Goal: Task Accomplishment & Management: Complete application form

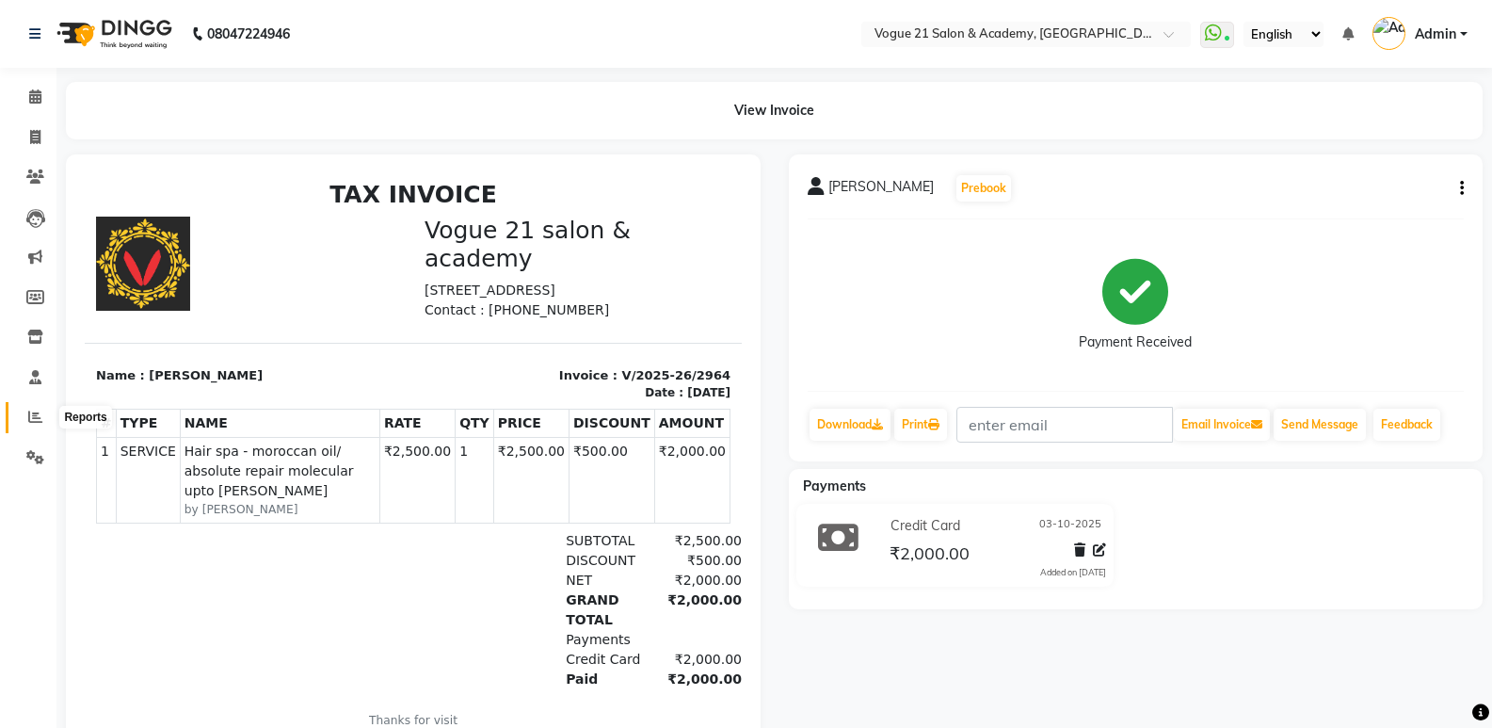
click at [37, 415] on icon at bounding box center [35, 416] width 14 height 14
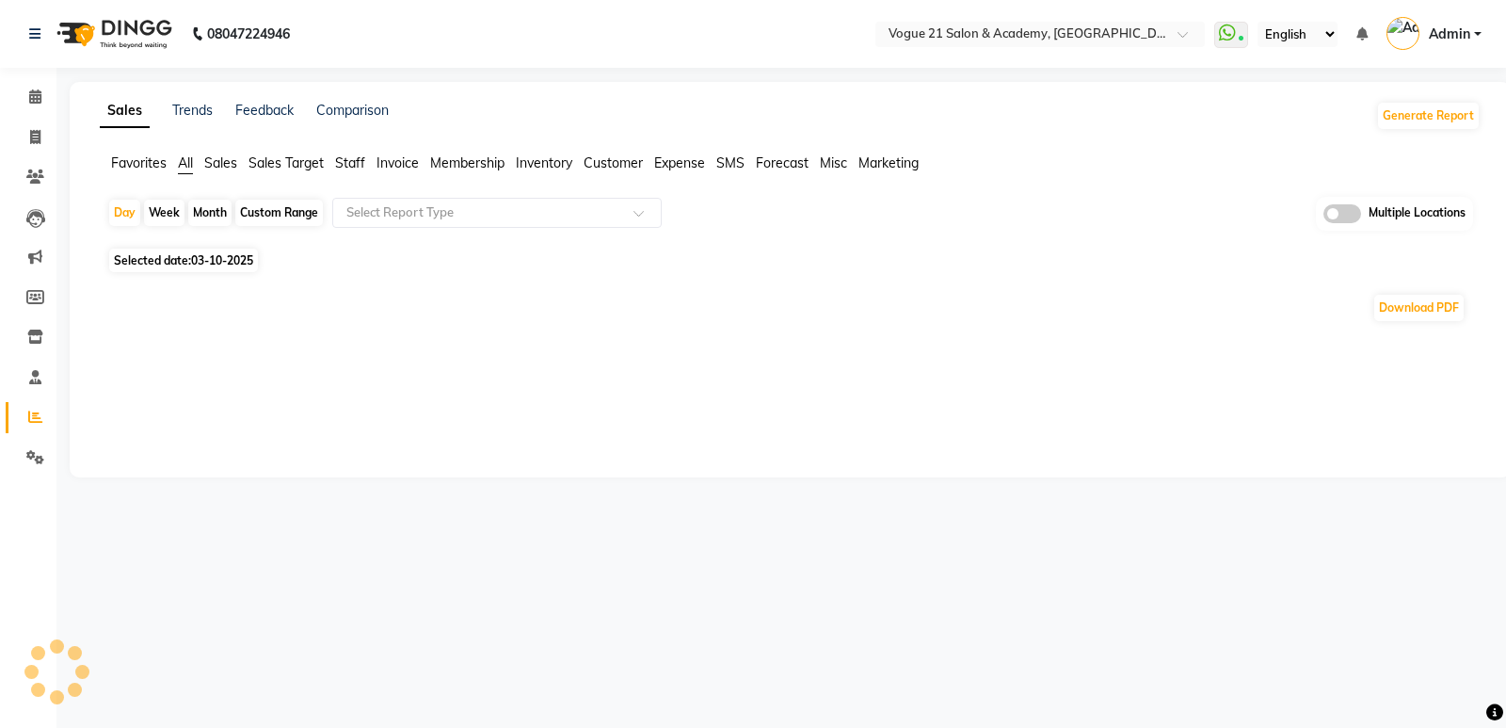
click at [348, 163] on span "Staff" at bounding box center [350, 162] width 30 height 17
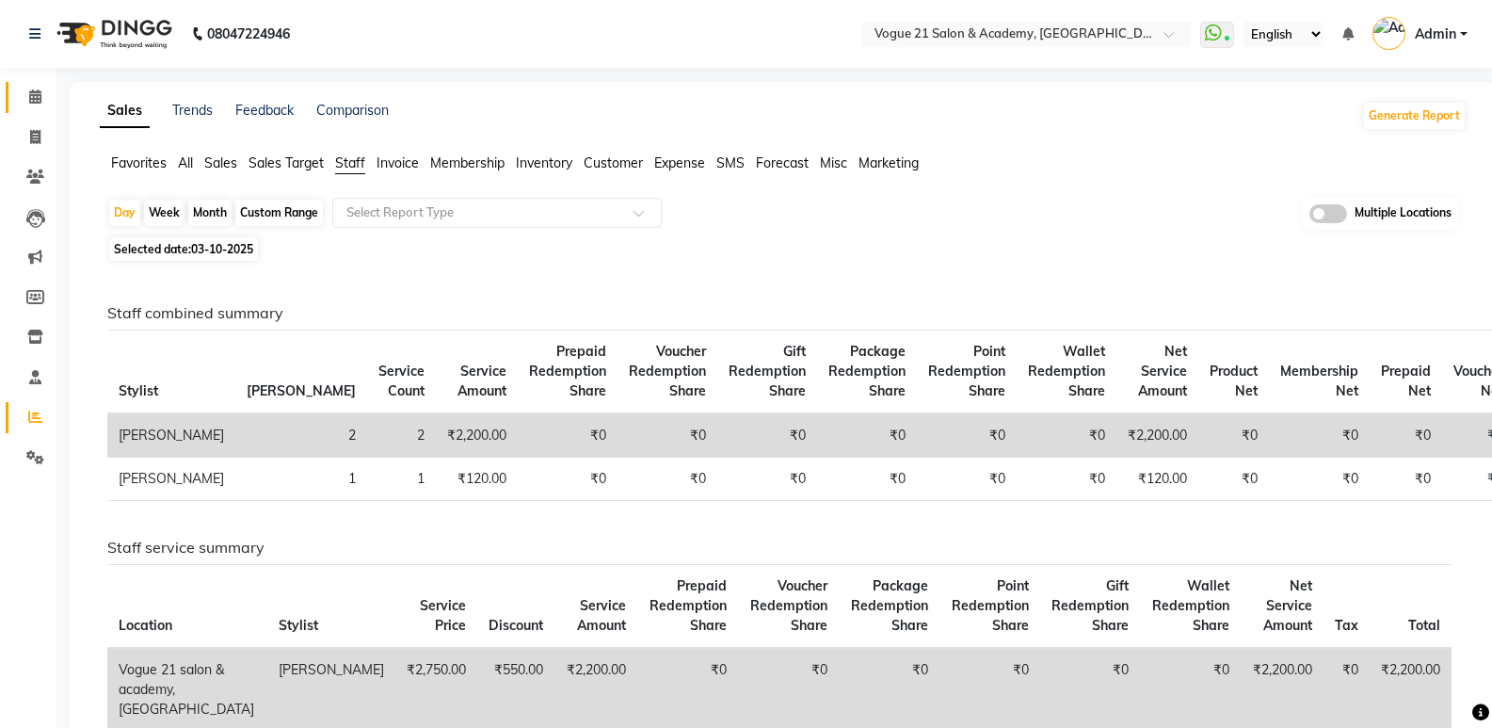
click at [36, 86] on link "Calendar" at bounding box center [28, 97] width 45 height 31
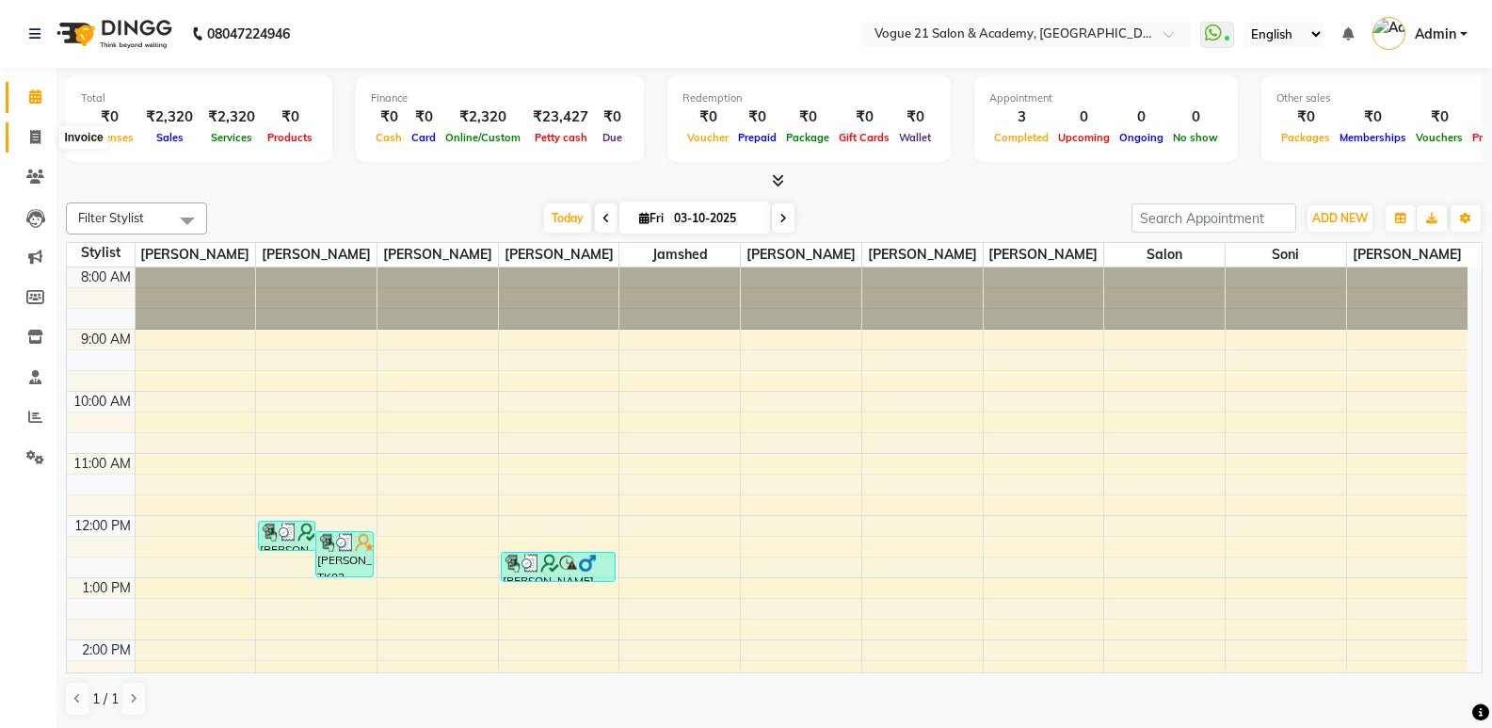
drag, startPoint x: 32, startPoint y: 136, endPoint x: 41, endPoint y: 130, distance: 11.0
click at [31, 135] on icon at bounding box center [35, 137] width 10 height 14
select select "service"
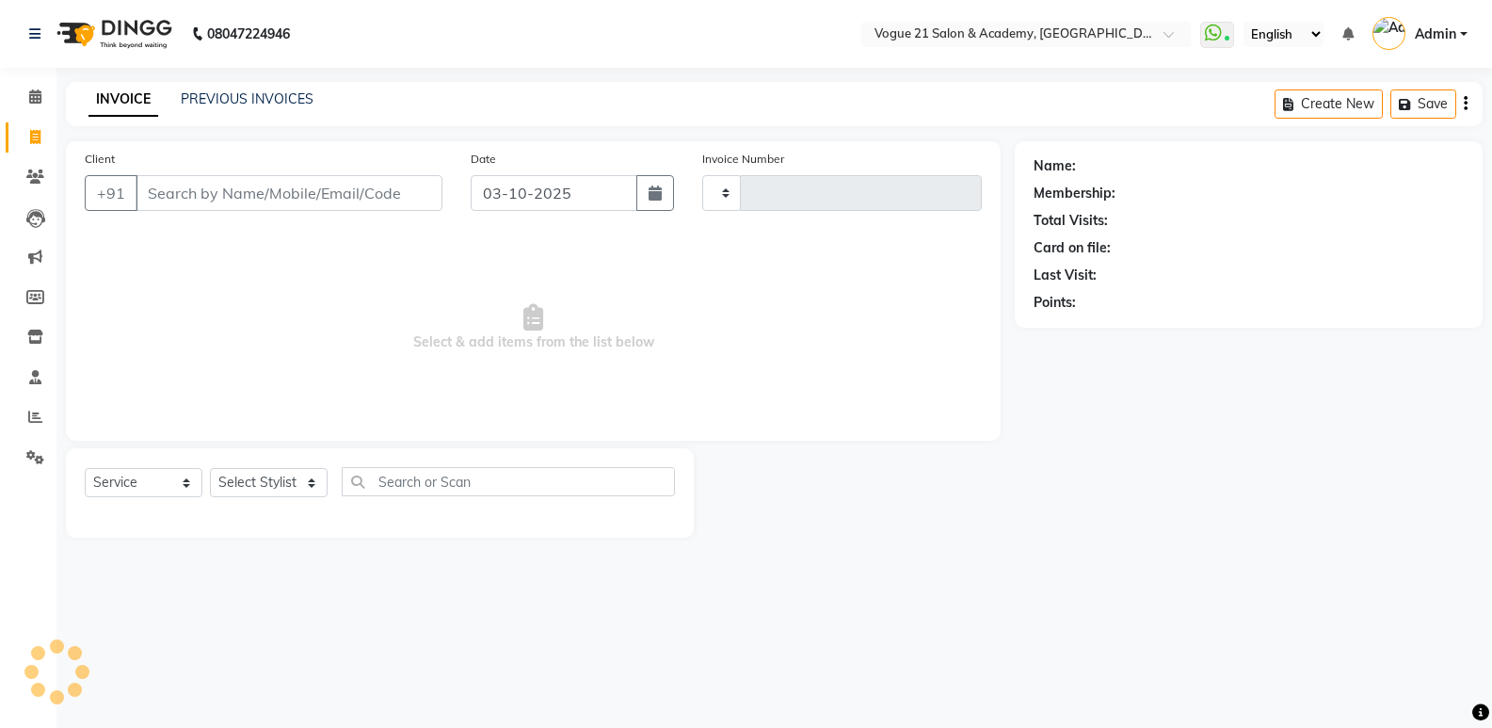
type input "2965"
select select "4433"
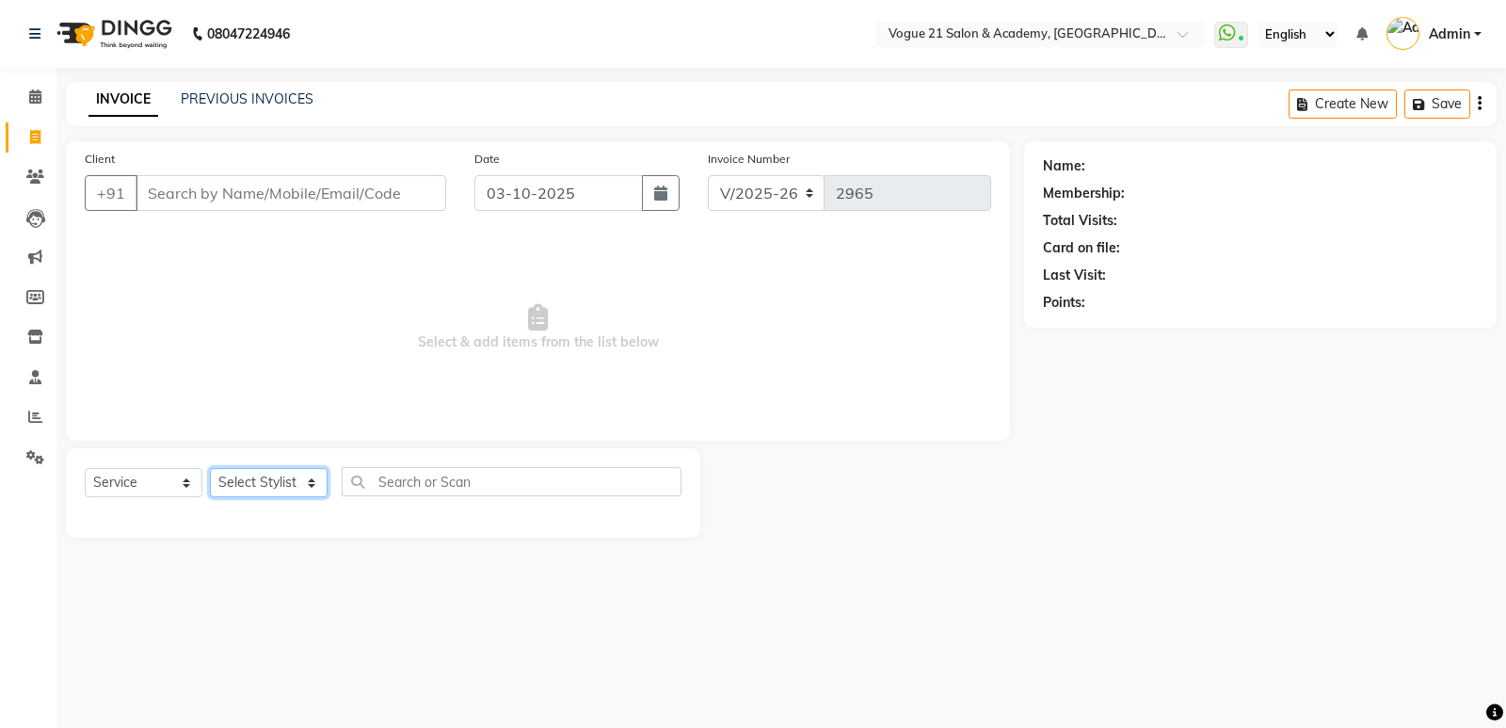
click at [279, 472] on select "Select Stylist [PERSON_NAME] [PERSON_NAME] [PERSON_NAME] [PERSON_NAME] [PERSON_…" at bounding box center [269, 482] width 118 height 29
select select "73195"
click at [210, 468] on select "Select Stylist [PERSON_NAME] [PERSON_NAME] [PERSON_NAME] [PERSON_NAME] [PERSON_…" at bounding box center [269, 482] width 118 height 29
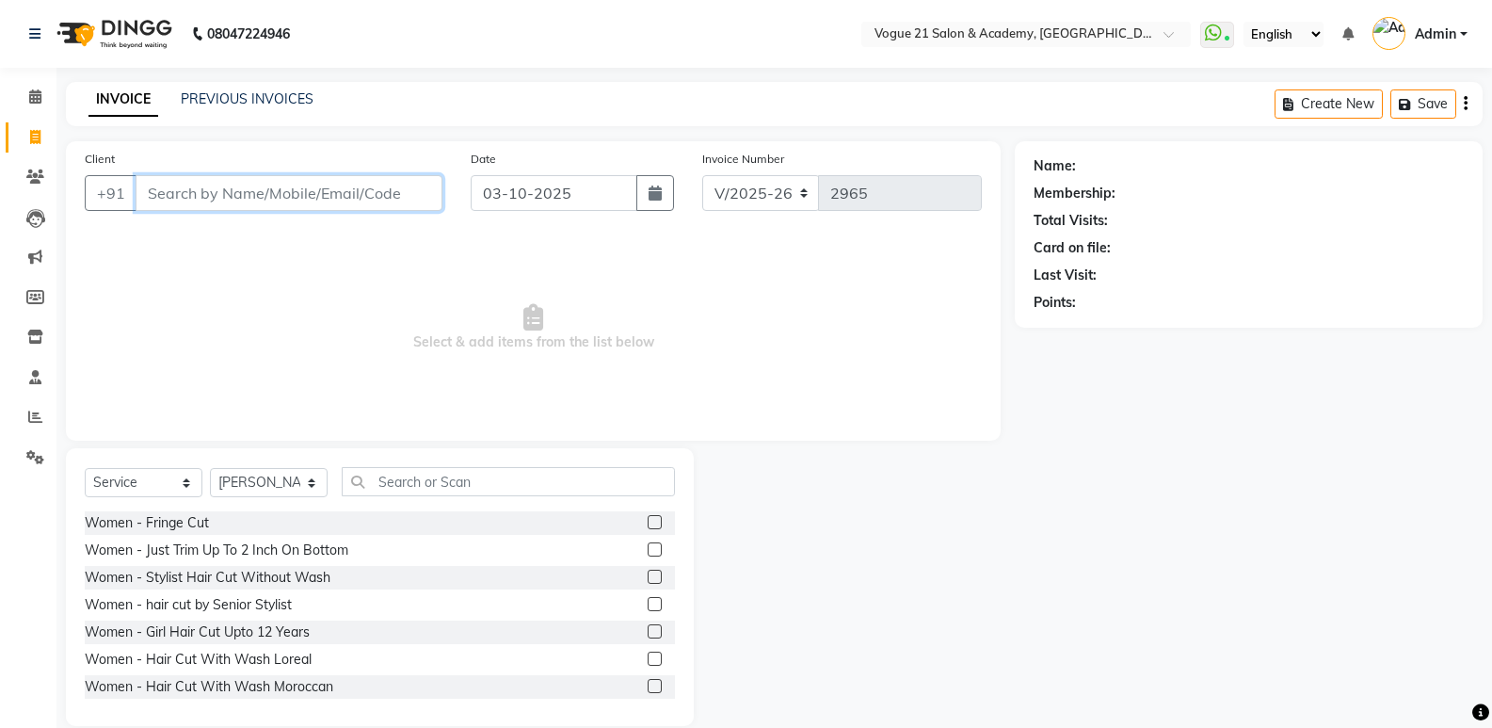
click at [311, 203] on input "Client" at bounding box center [289, 193] width 307 height 36
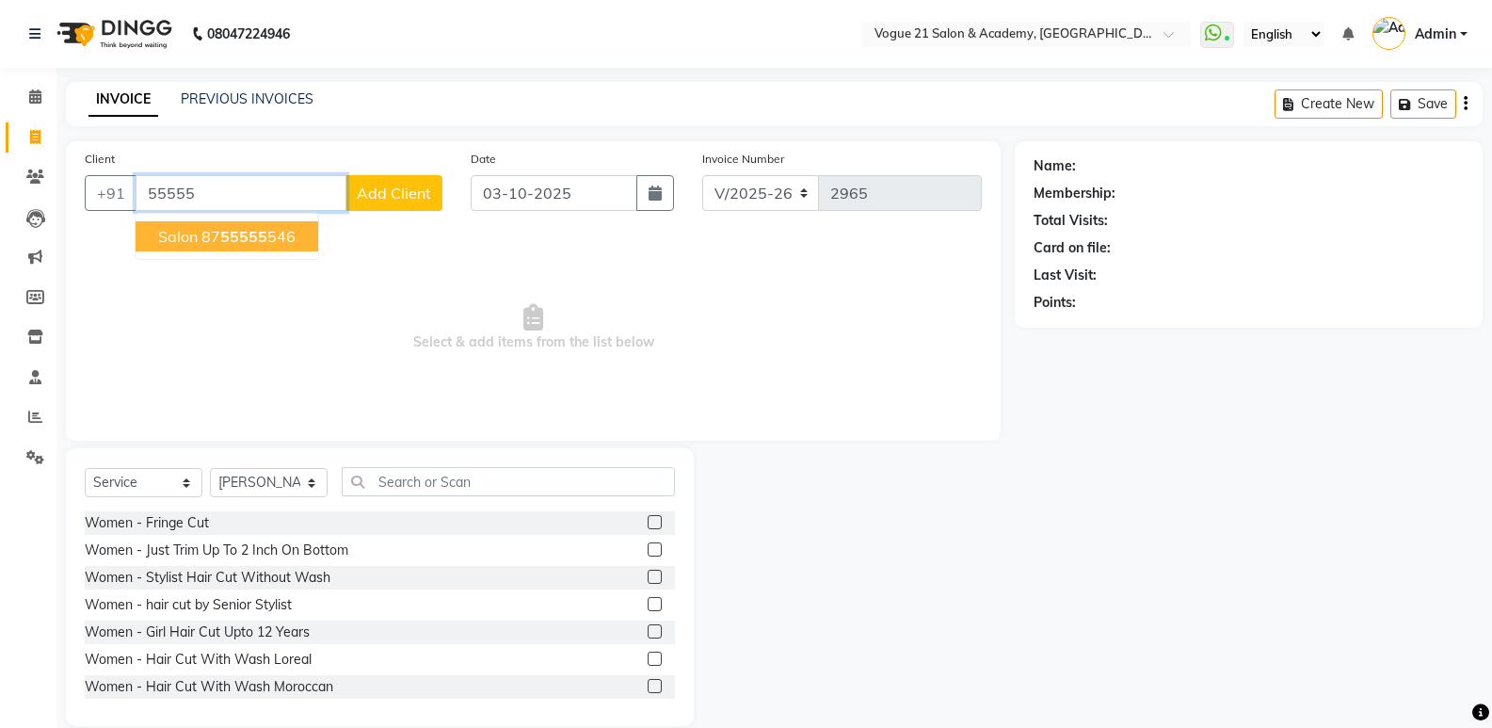
click at [275, 226] on button "Salon 87 55555 546" at bounding box center [227, 236] width 183 height 30
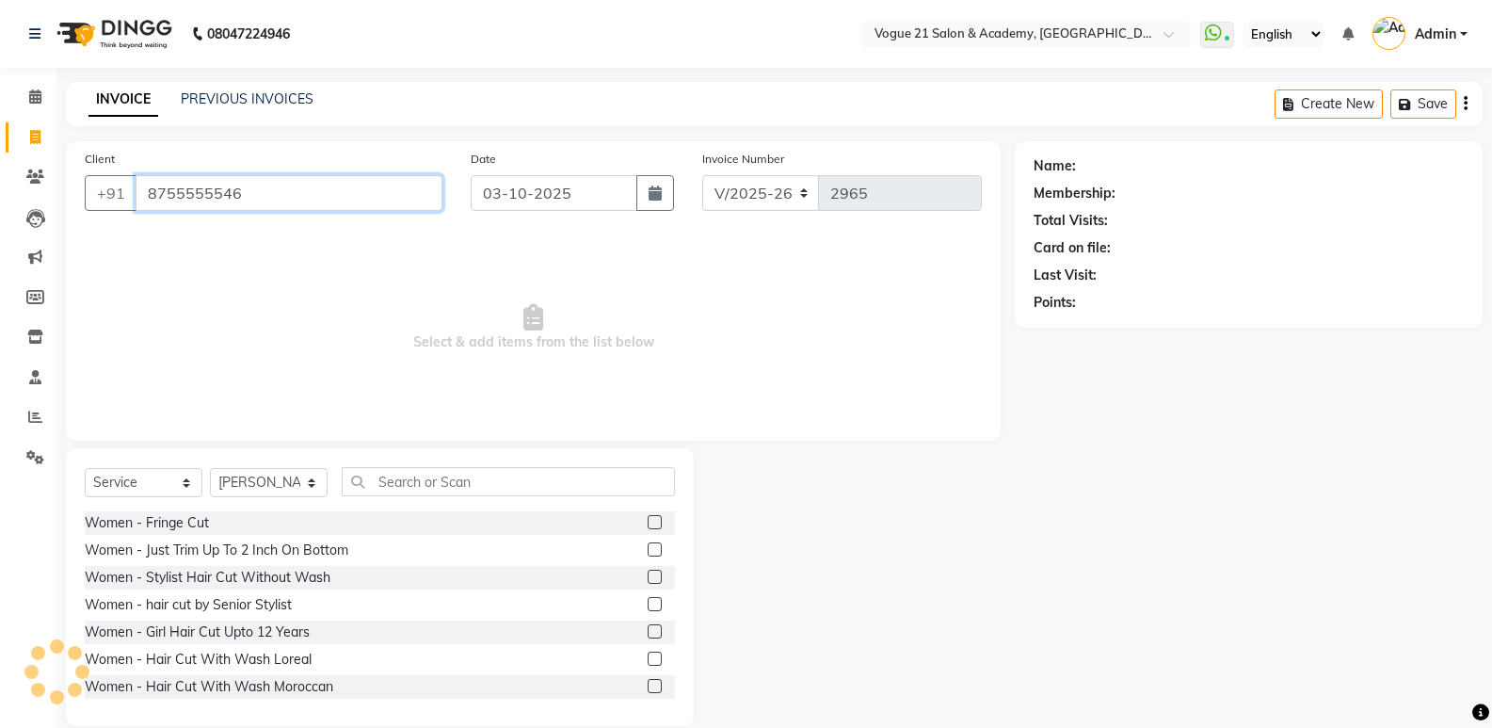
type input "8755555546"
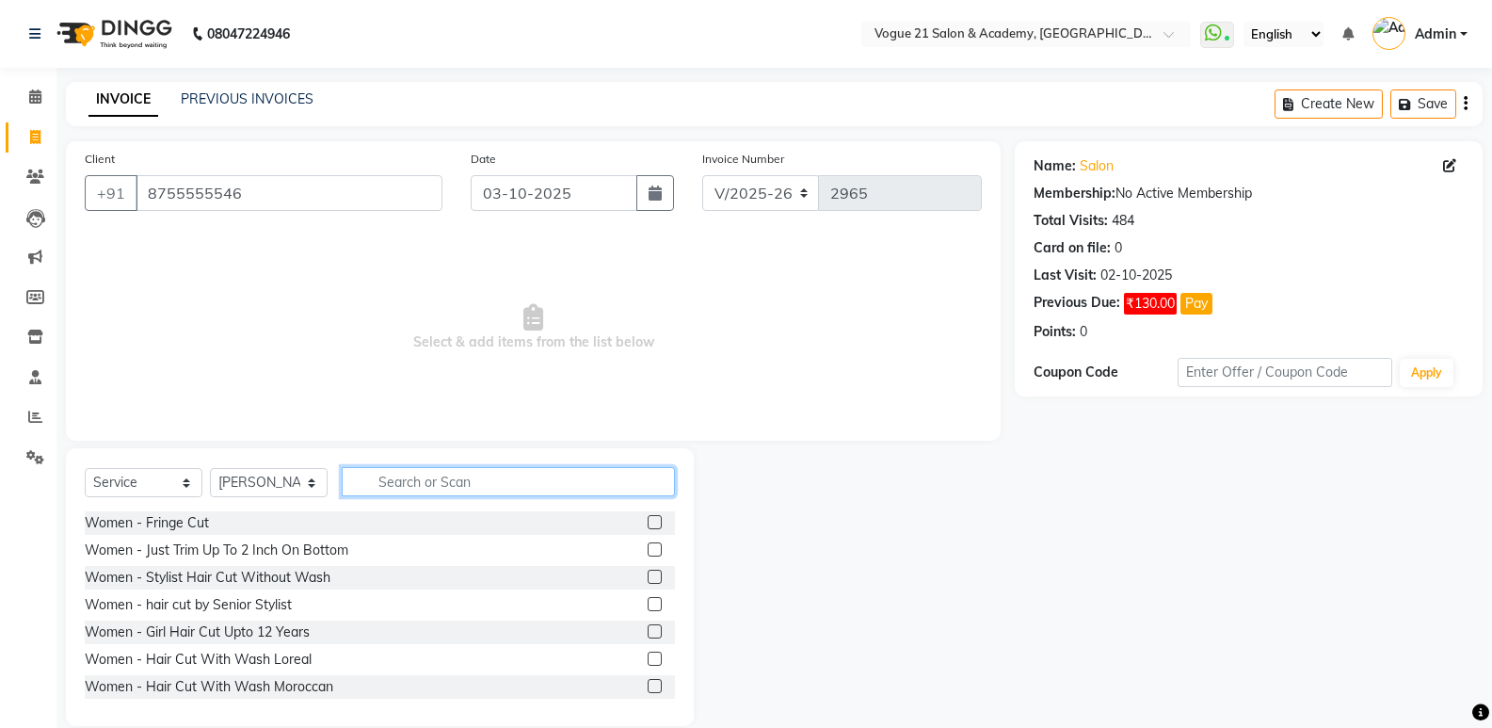
click at [524, 484] on input "text" at bounding box center [508, 481] width 333 height 29
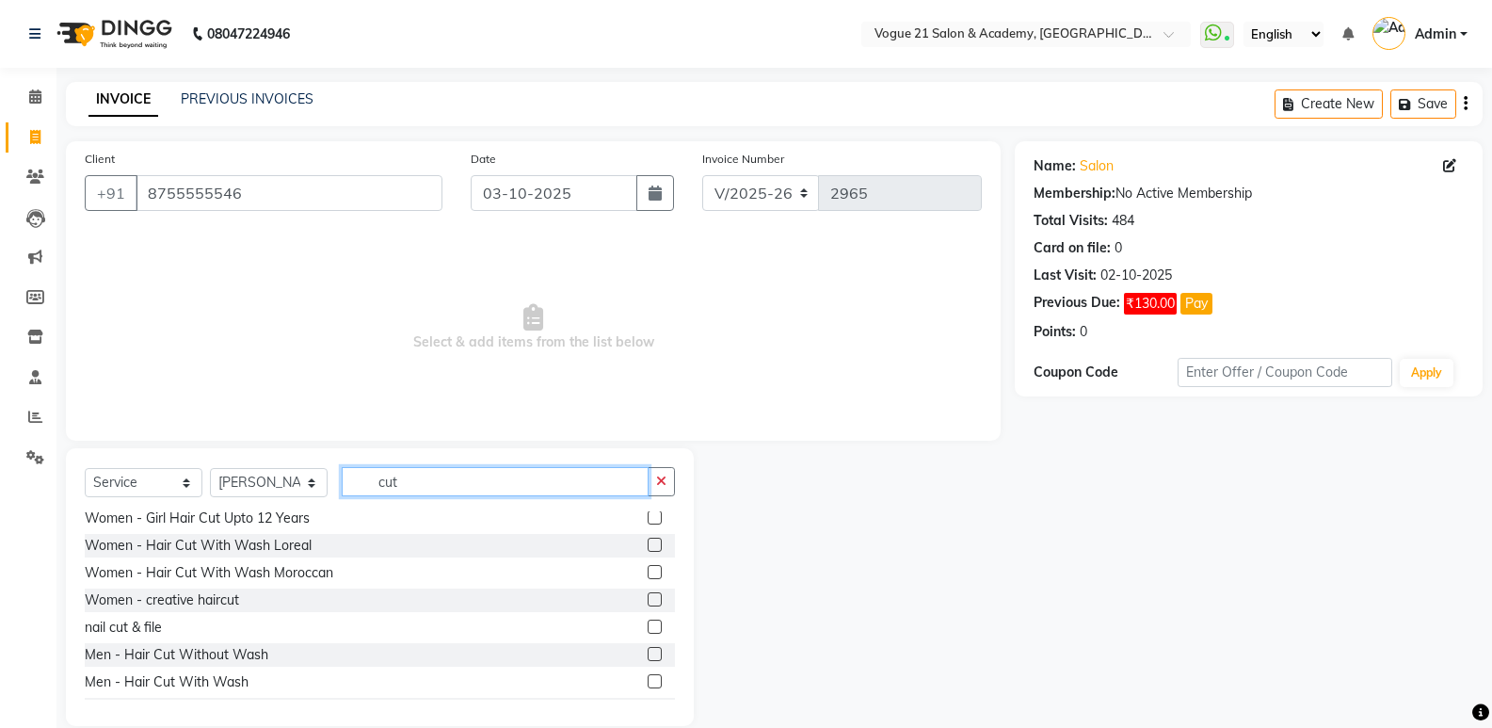
scroll to position [101, 0]
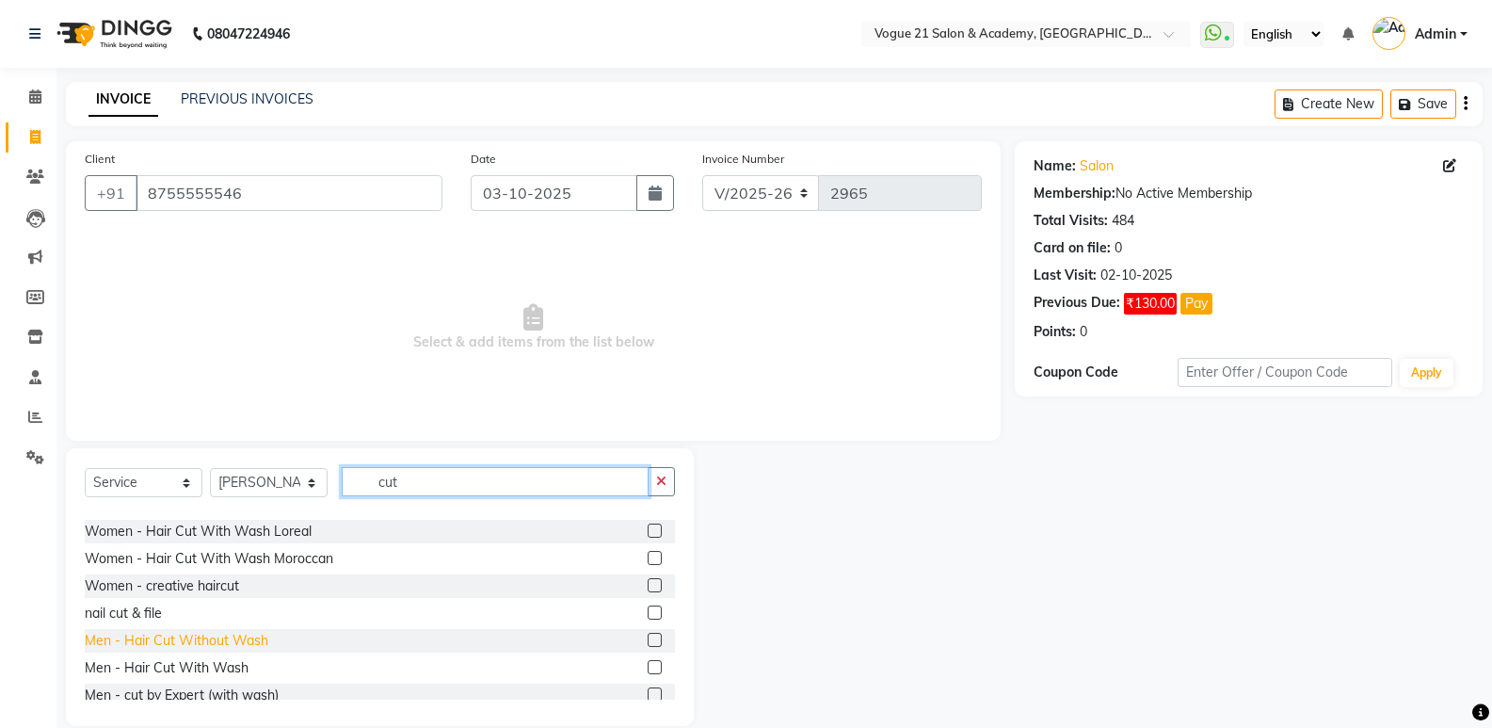
type input "cut"
click at [248, 644] on div "Men - Hair Cut Without Wash" at bounding box center [177, 641] width 184 height 20
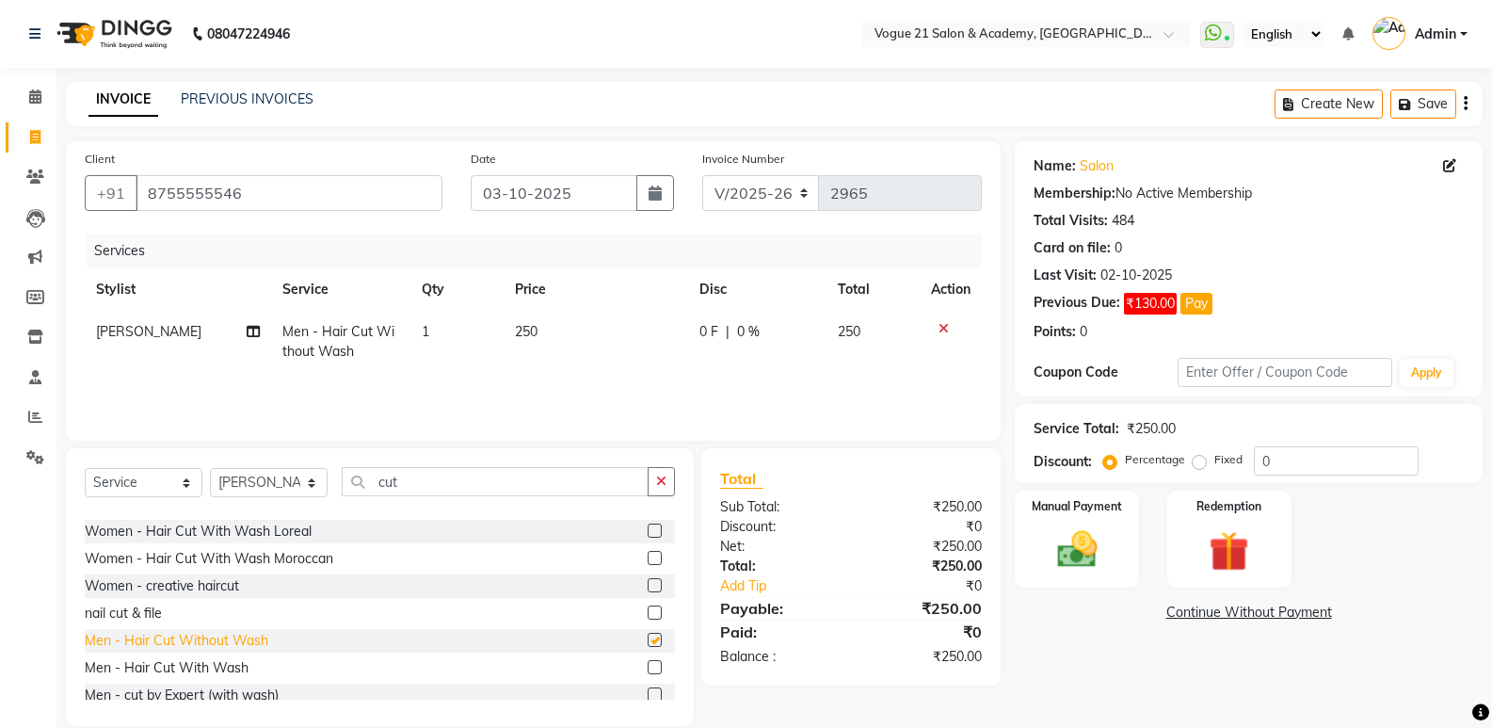
checkbox input "false"
click at [1063, 557] on img at bounding box center [1076, 549] width 67 height 48
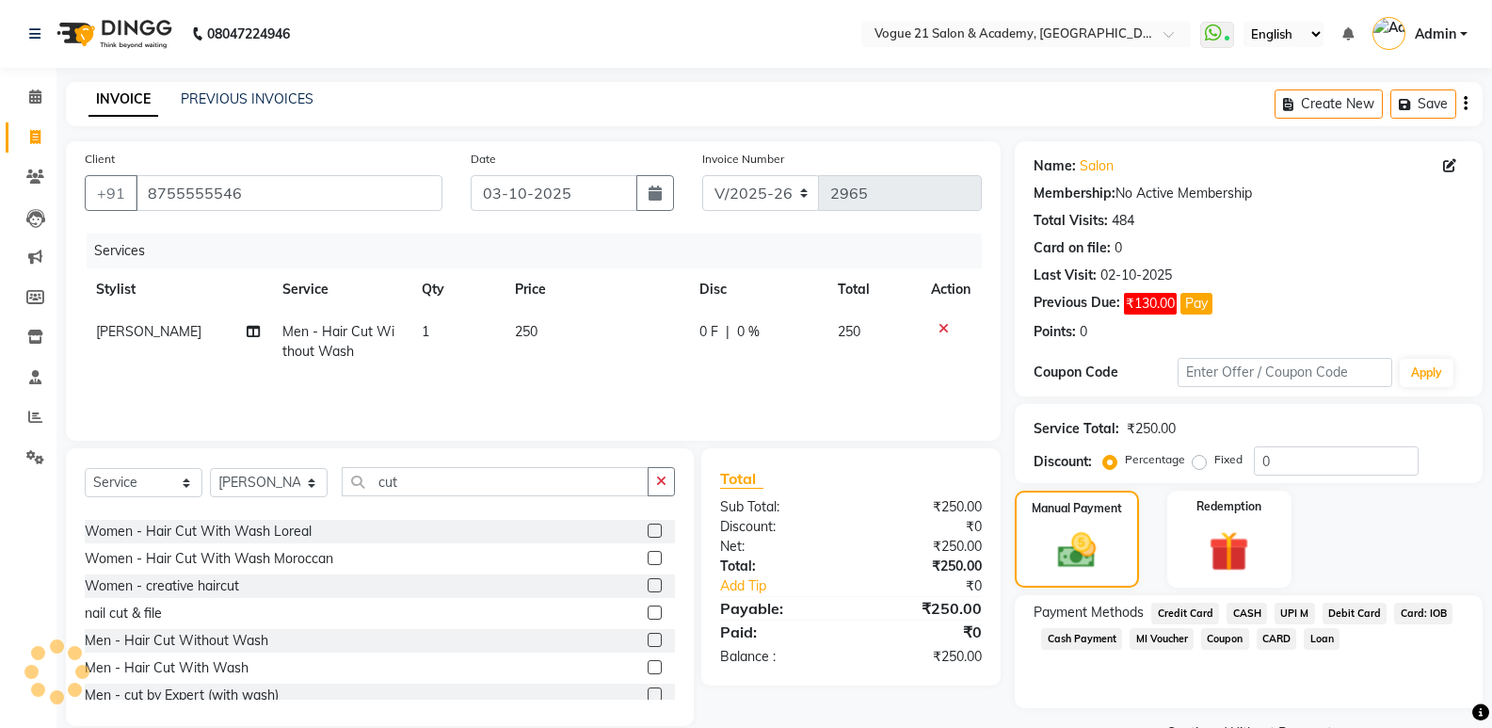
click at [1277, 633] on span "CARD" at bounding box center [1276, 639] width 40 height 22
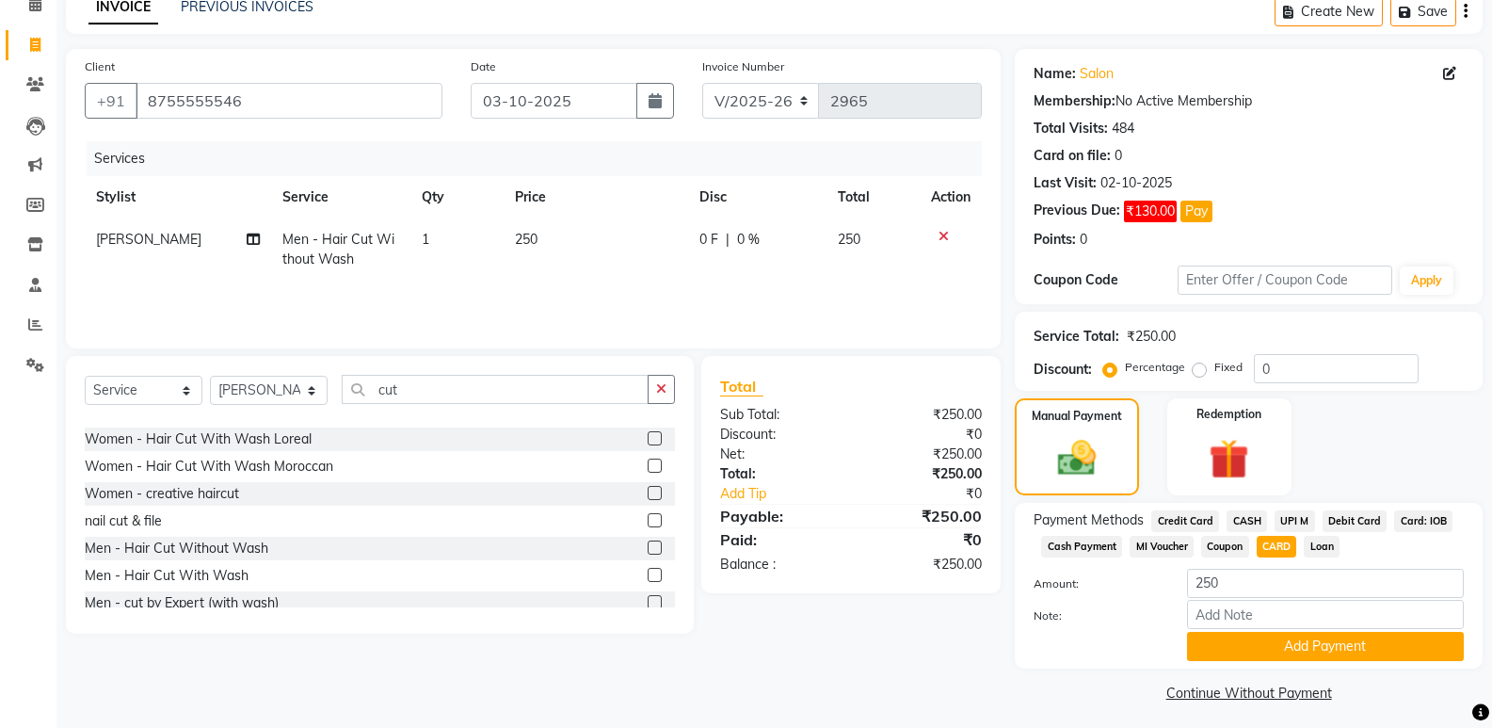
scroll to position [100, 0]
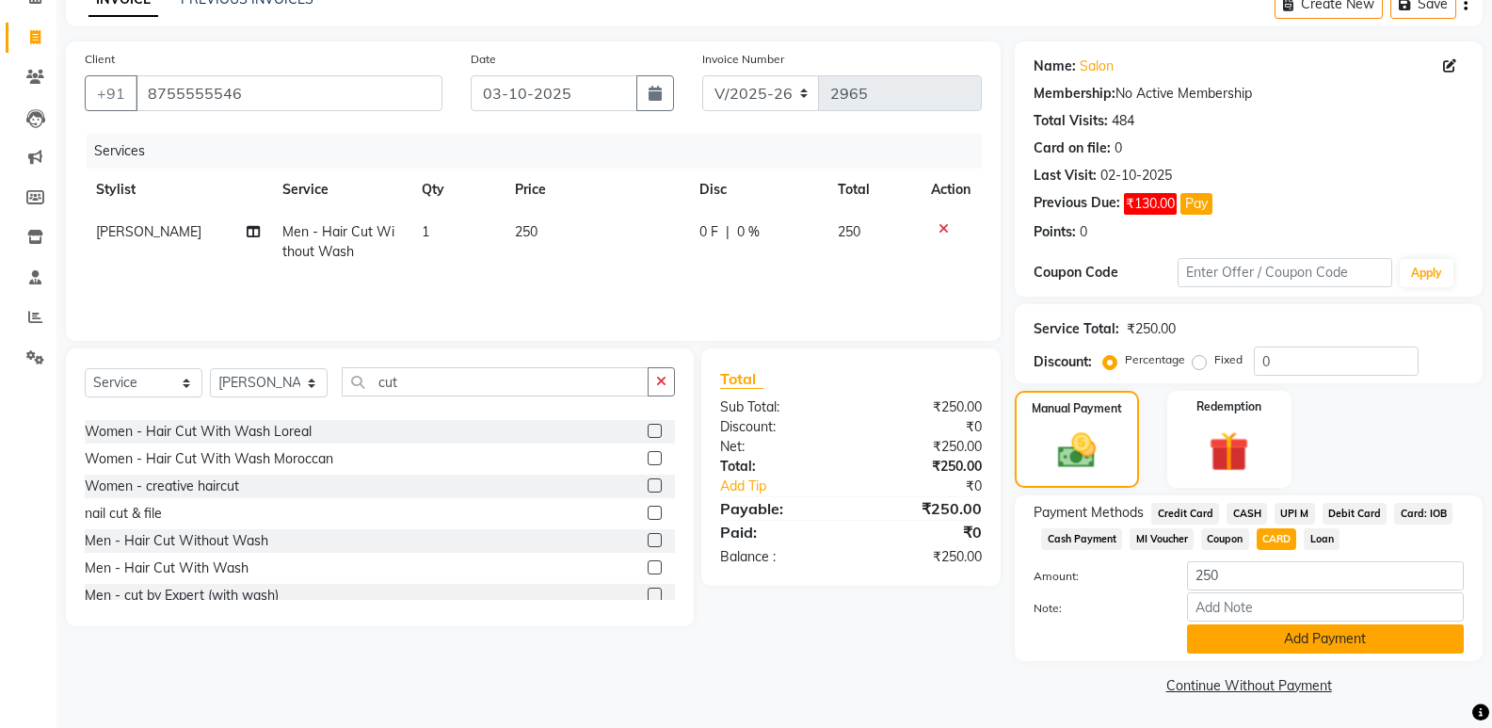
click at [1346, 634] on button "Add Payment" at bounding box center [1325, 638] width 277 height 29
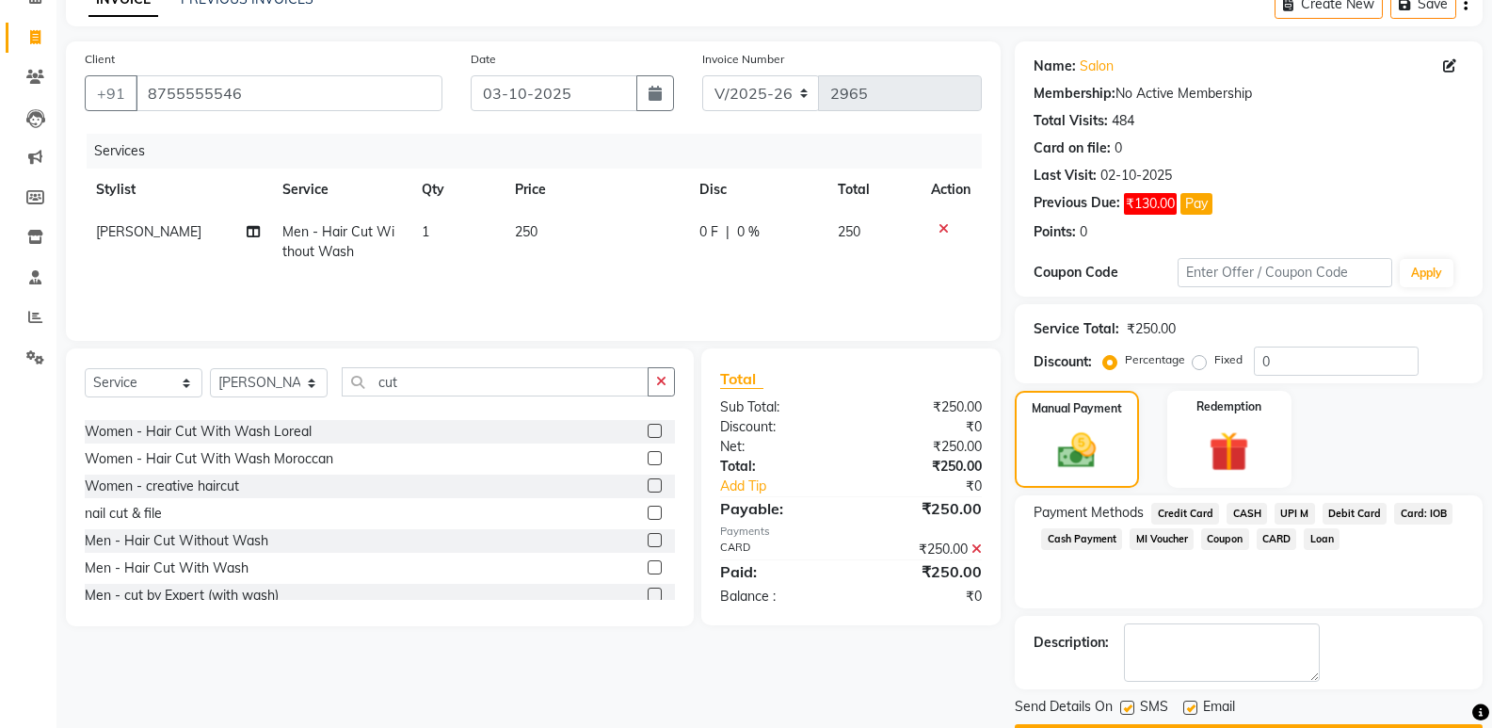
scroll to position [153, 0]
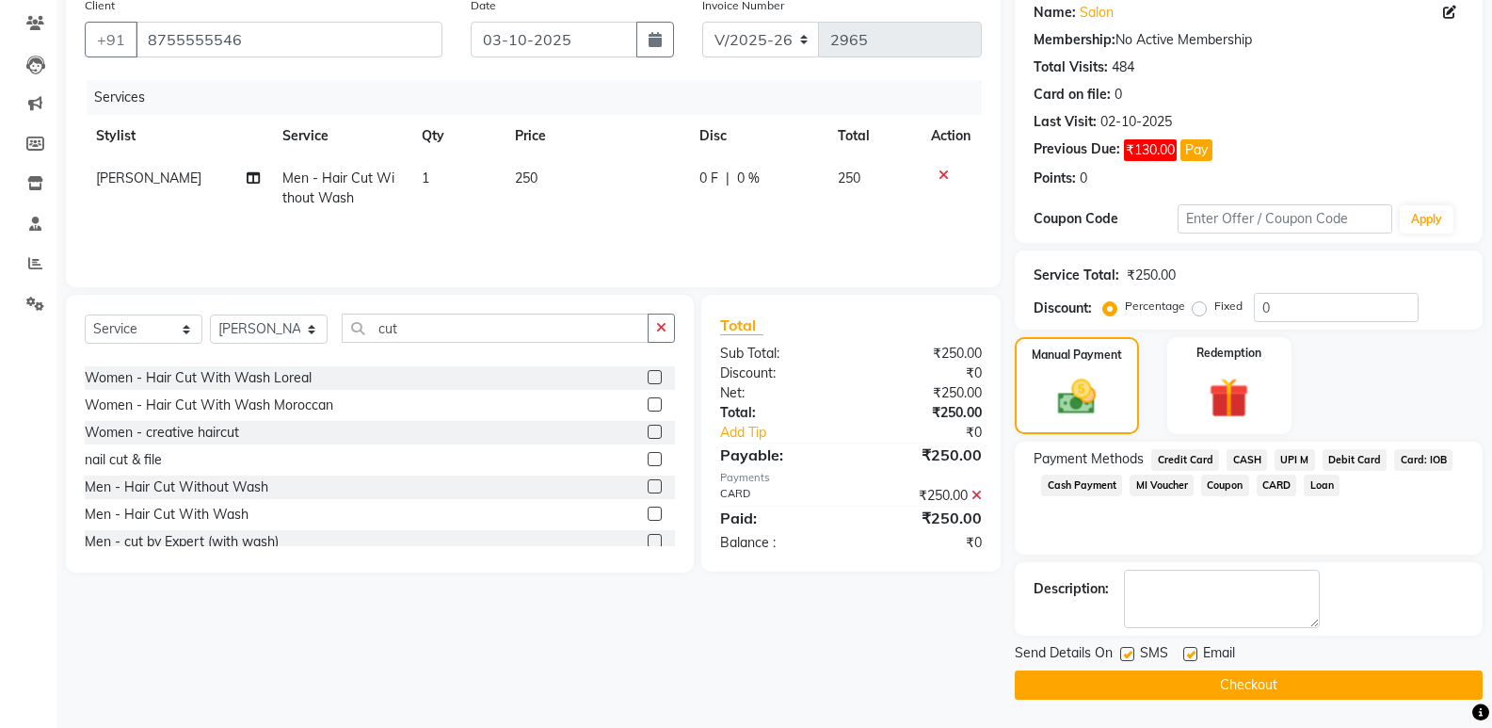
click at [1439, 700] on main "INVOICE PREVIOUS INVOICES Create New Save Client [PHONE_NUMBER] Date [DATE] Inv…" at bounding box center [773, 327] width 1435 height 799
click at [1433, 684] on button "Checkout" at bounding box center [1249, 684] width 468 height 29
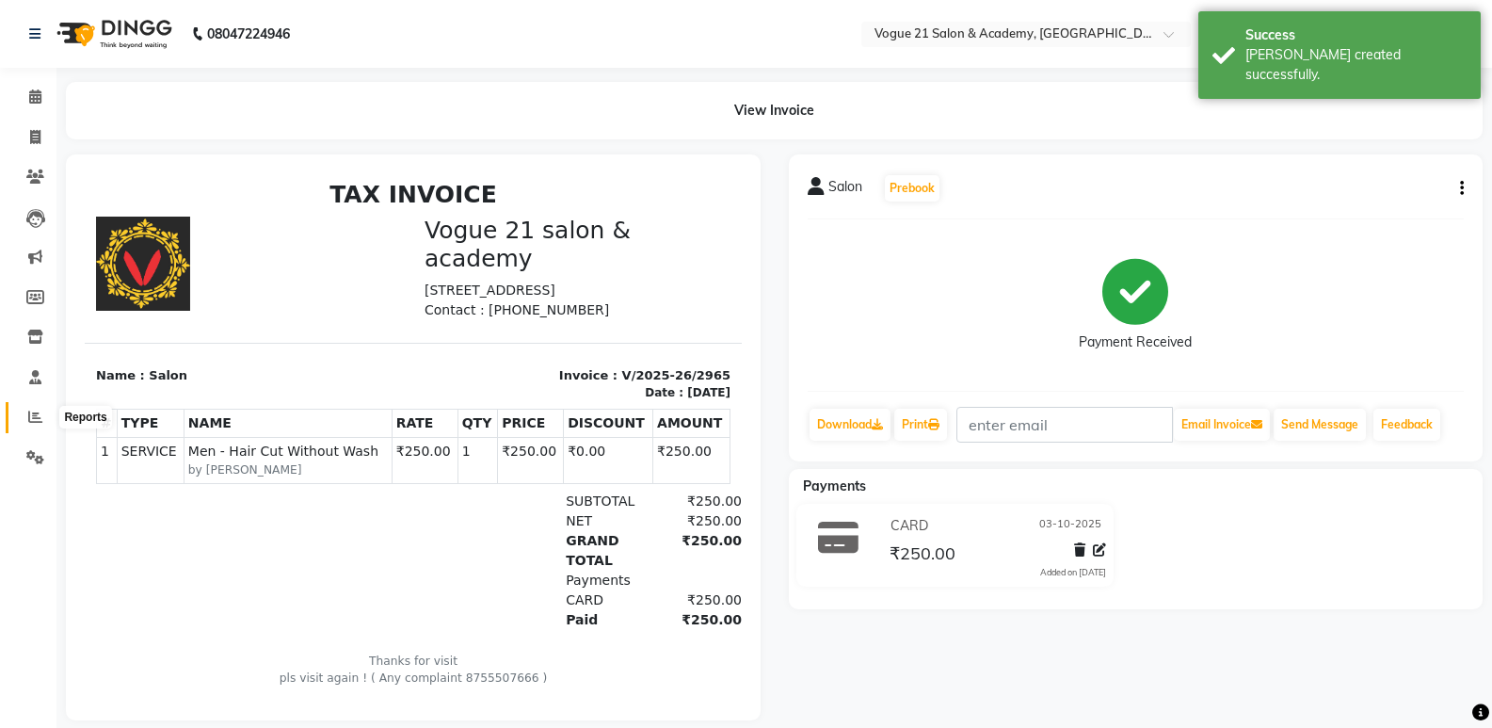
click at [29, 419] on icon at bounding box center [35, 416] width 14 height 14
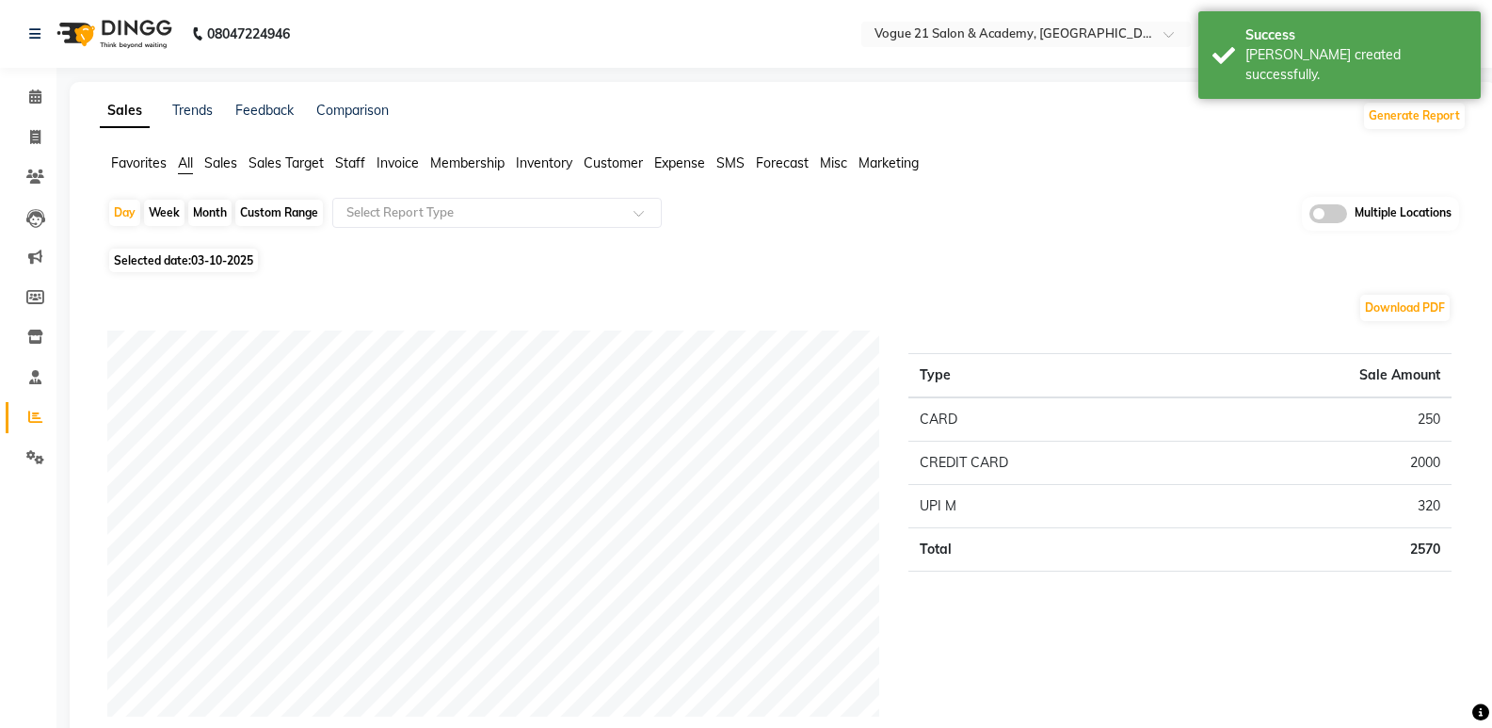
click at [344, 159] on span "Staff" at bounding box center [350, 162] width 30 height 17
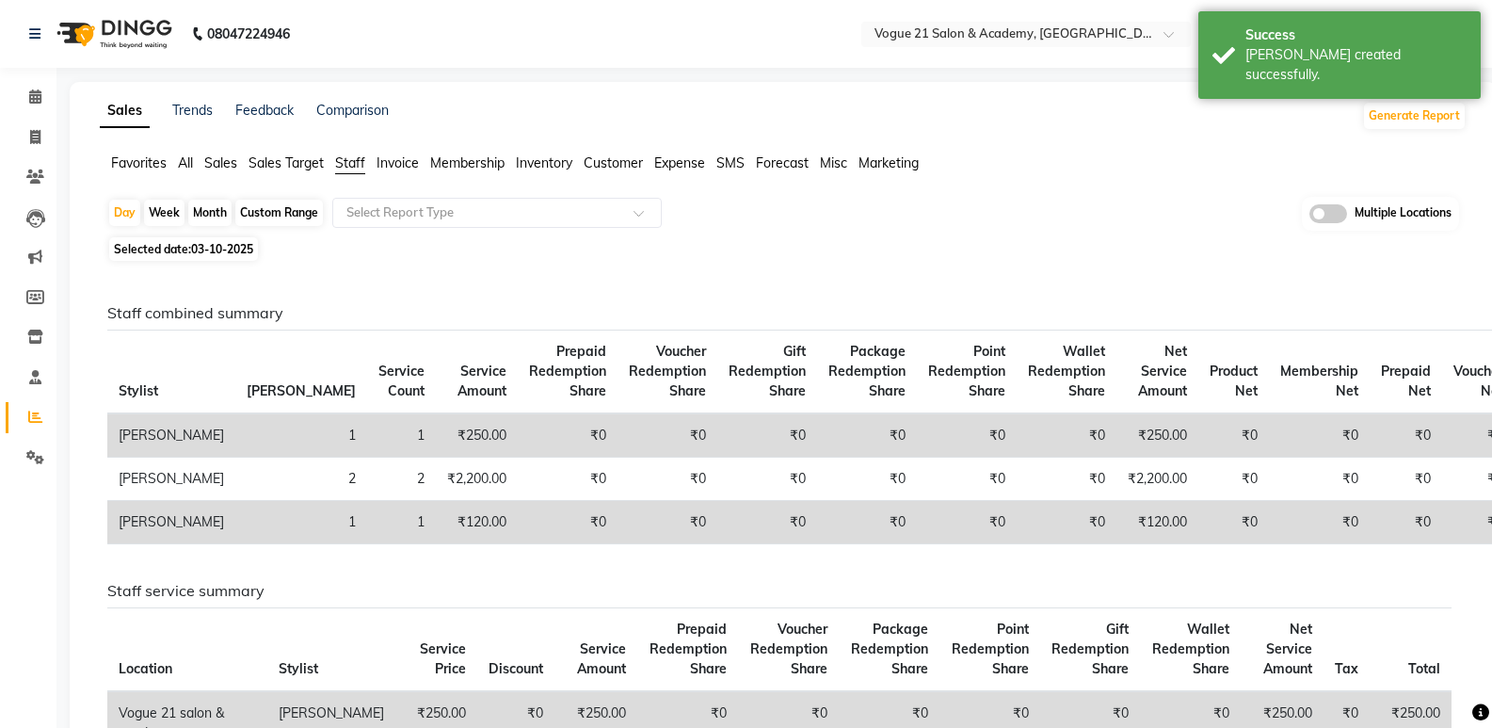
click at [215, 212] on div "Month" at bounding box center [209, 213] width 43 height 26
select select "10"
select select "2025"
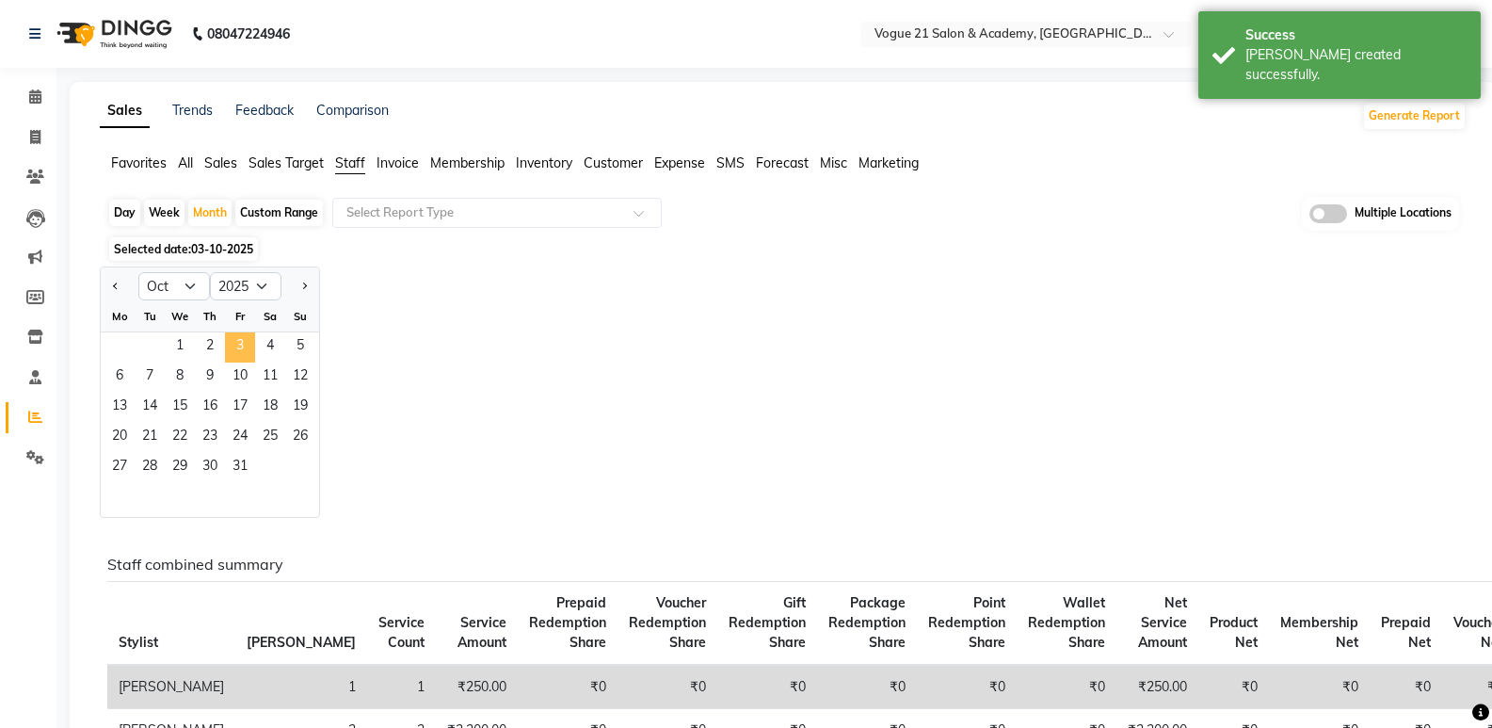
click at [243, 351] on span "3" at bounding box center [240, 347] width 30 height 30
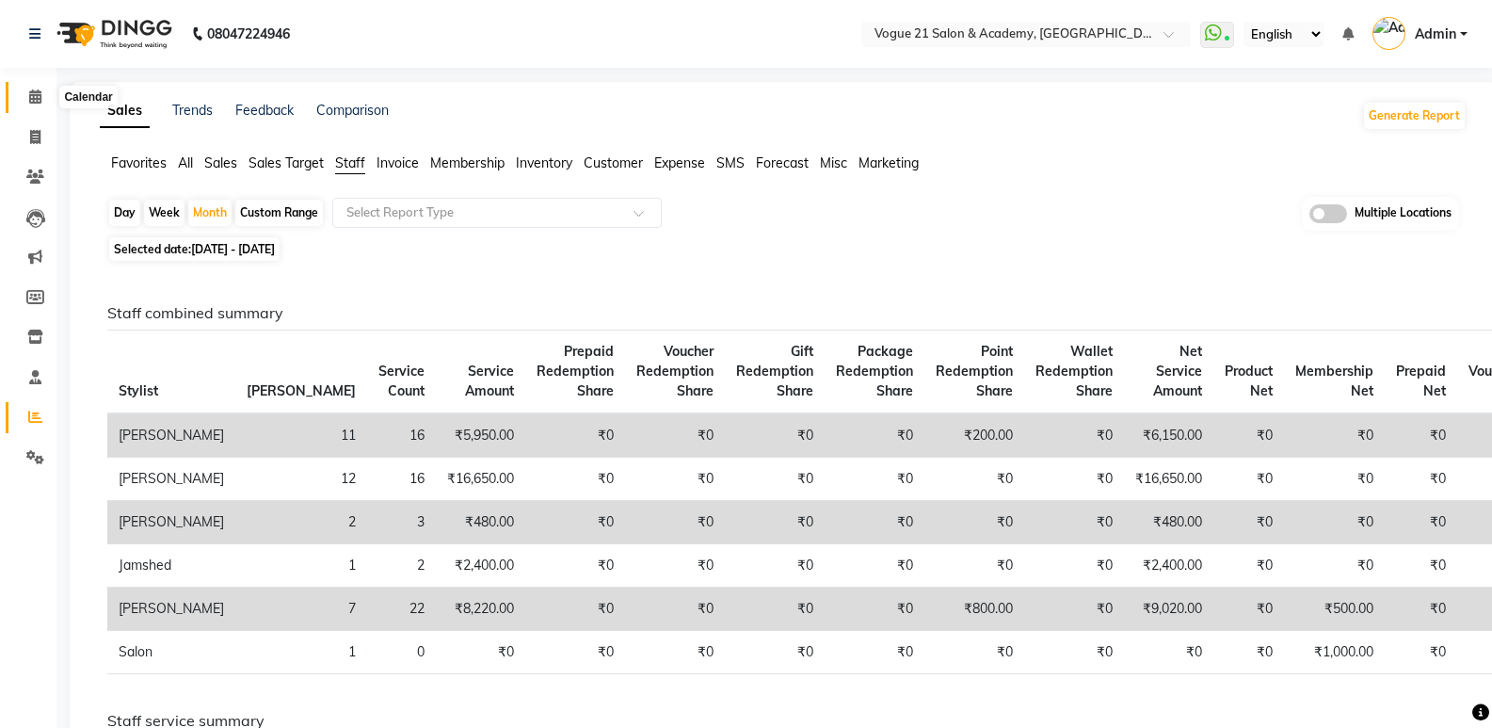
click at [20, 99] on span at bounding box center [35, 98] width 33 height 22
